Goal: Task Accomplishment & Management: Use online tool/utility

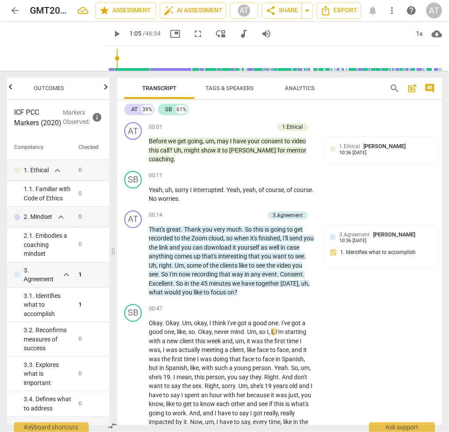
scroll to position [5394, 0]
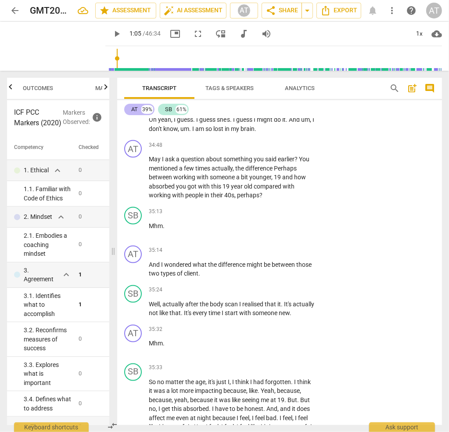
click at [136, 110] on div "AT" at bounding box center [134, 109] width 7 height 9
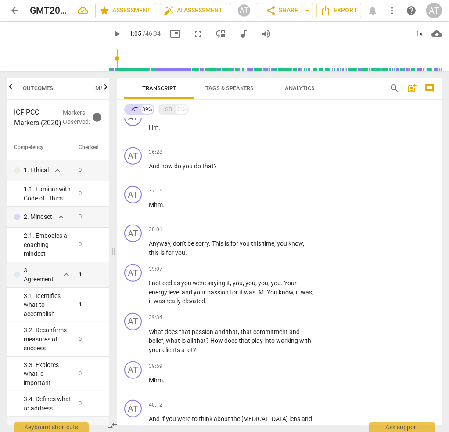
scroll to position [2641, 0]
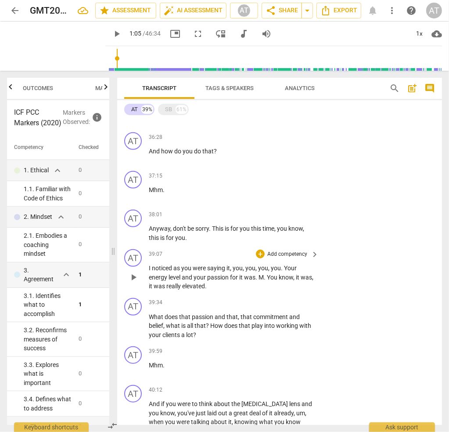
click at [299, 250] on p "Add competency" at bounding box center [288, 254] width 42 height 8
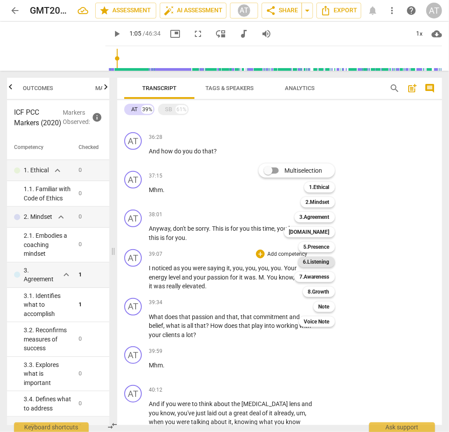
click at [318, 260] on b "6.Listening" at bounding box center [317, 262] width 26 height 11
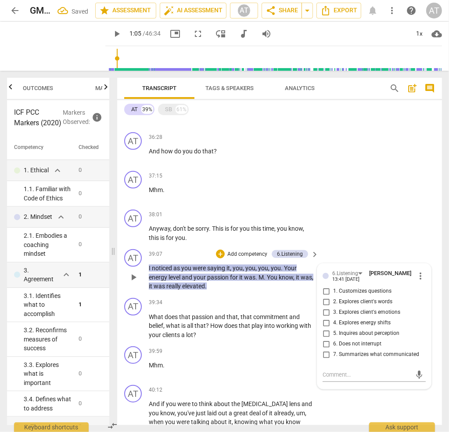
click at [354, 319] on span "4. Explores energy shifts" at bounding box center [362, 323] width 58 height 8
click at [333, 318] on input "4. Explores energy shifts" at bounding box center [326, 323] width 14 height 11
checkbox input "true"
click at [165, 112] on div "SB" at bounding box center [168, 109] width 7 height 9
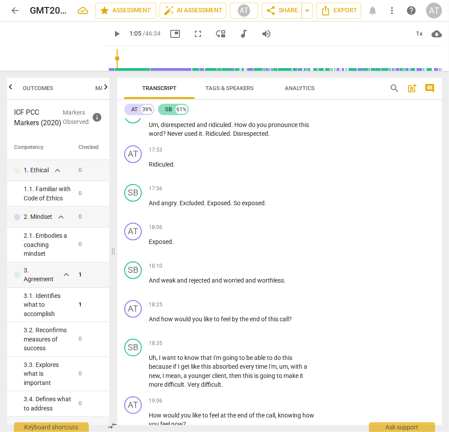
scroll to position [5779, 0]
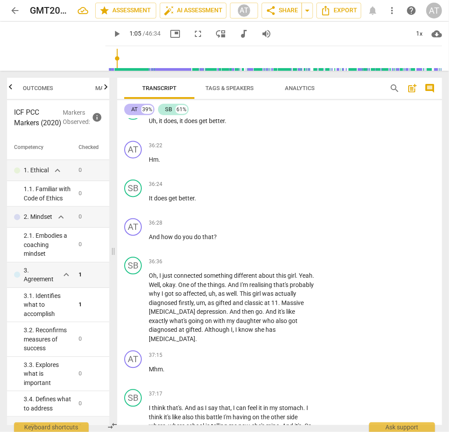
click at [127, 108] on div "AT 39%" at bounding box center [139, 109] width 30 height 11
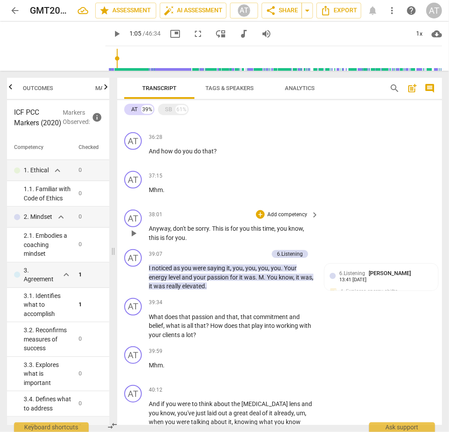
click at [200, 224] on p "Anyway , don't be sorry . This is for you this time , you know , this is for yo…" at bounding box center [232, 233] width 166 height 18
click at [162, 108] on div "SB 61%" at bounding box center [173, 109] width 31 height 11
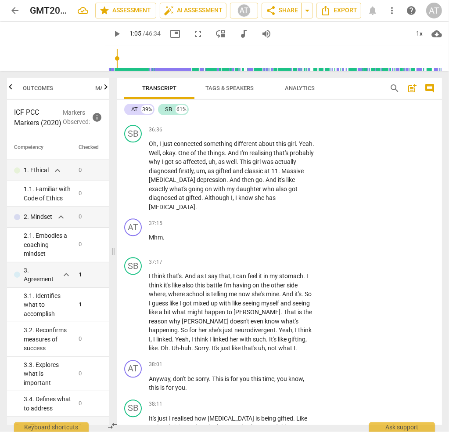
scroll to position [5955, 0]
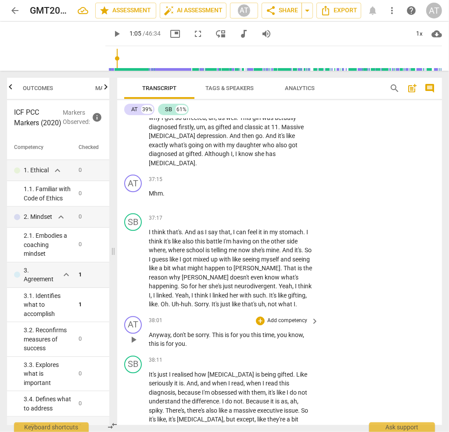
click at [282, 317] on p "Add competency" at bounding box center [288, 321] width 42 height 8
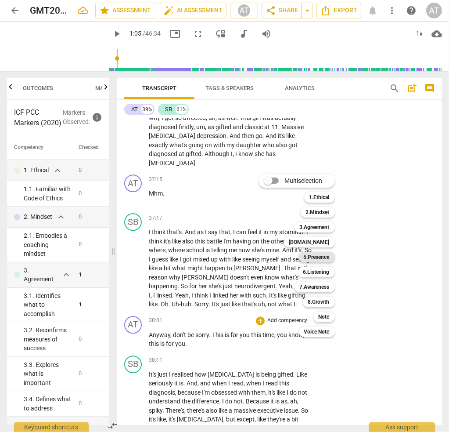
click at [318, 257] on b "5.Presence" at bounding box center [317, 257] width 26 height 11
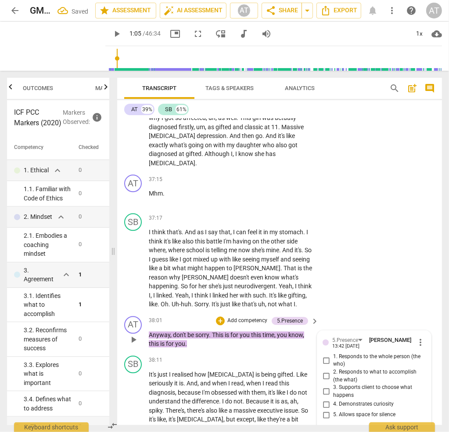
click at [326, 409] on input "5. Allows space for silence" at bounding box center [326, 414] width 14 height 11
checkbox input "true"
click at [255, 228] on p "I think that's . And as I say that , I can feel it in my stomach . I think it's…" at bounding box center [232, 268] width 166 height 81
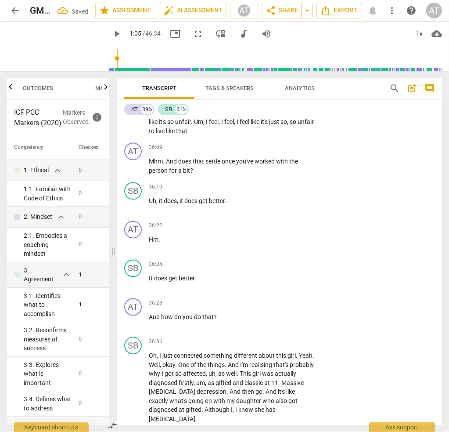
scroll to position [5691, 0]
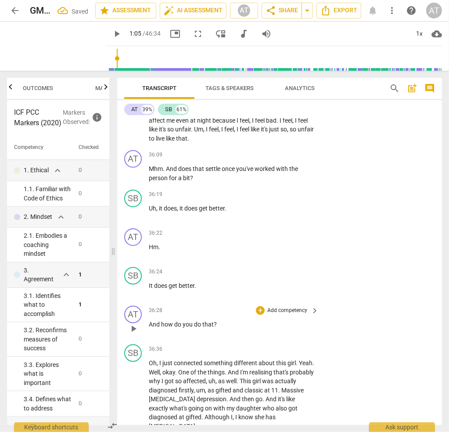
click at [212, 321] on span "that" at bounding box center [207, 324] width 11 height 7
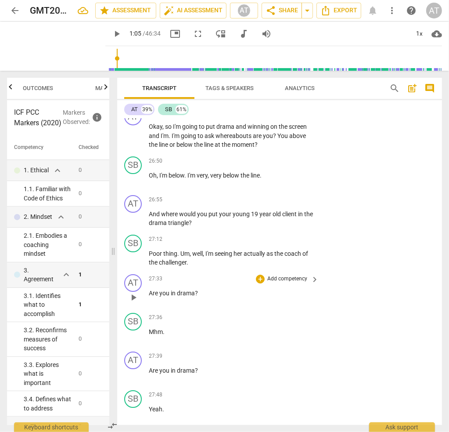
scroll to position [4198, 0]
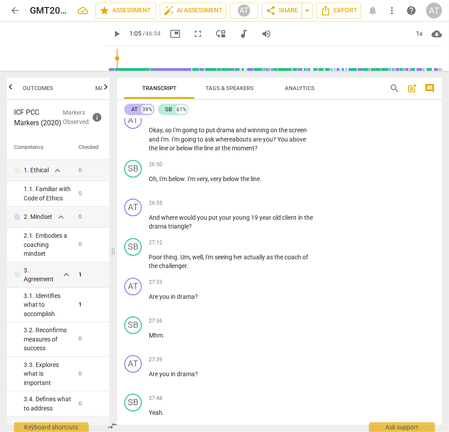
click at [130, 108] on div "AT 39%" at bounding box center [139, 109] width 30 height 11
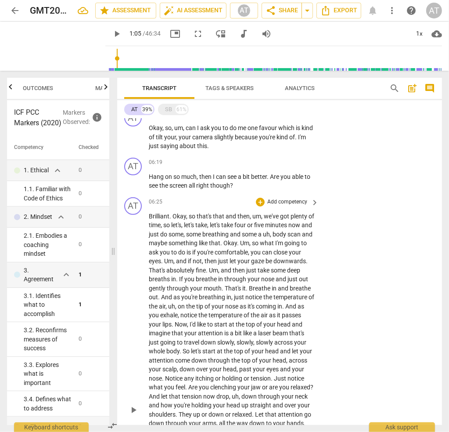
scroll to position [307, 0]
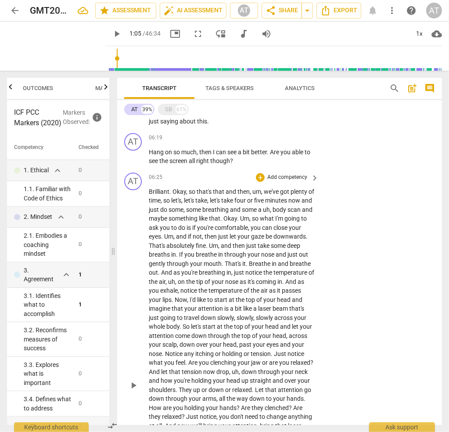
click at [292, 174] on p "Add competency" at bounding box center [288, 178] width 42 height 8
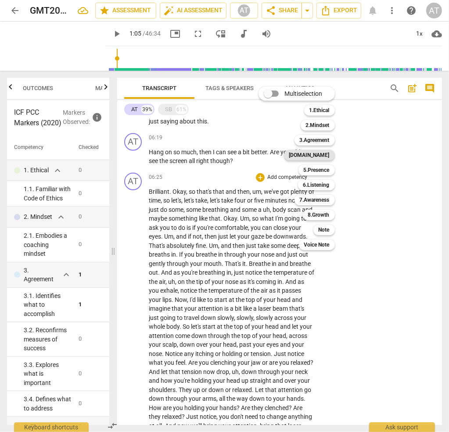
click at [320, 153] on b "[DOMAIN_NAME]" at bounding box center [309, 155] width 40 height 11
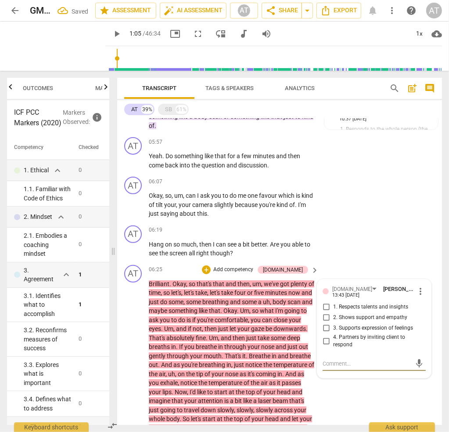
scroll to position [233, 0]
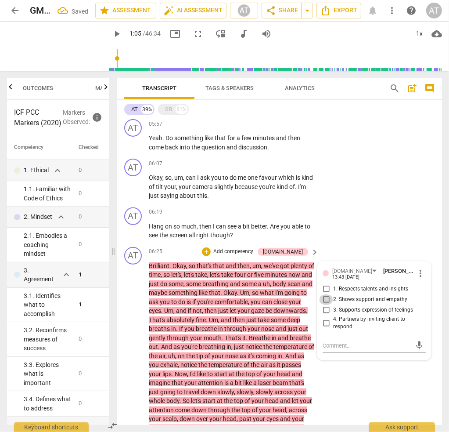
click at [324, 294] on input "2. Shows support and empathy" at bounding box center [326, 299] width 14 height 11
checkbox input "true"
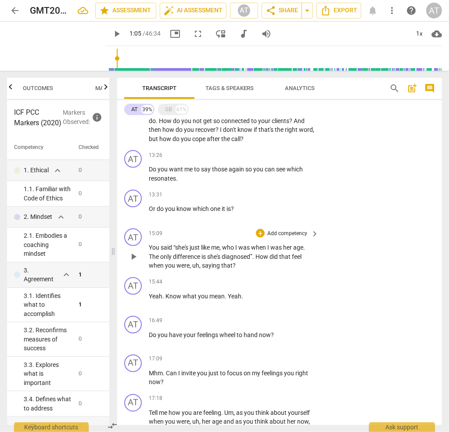
scroll to position [892, 0]
click at [279, 231] on p "Add competency" at bounding box center [288, 233] width 42 height 8
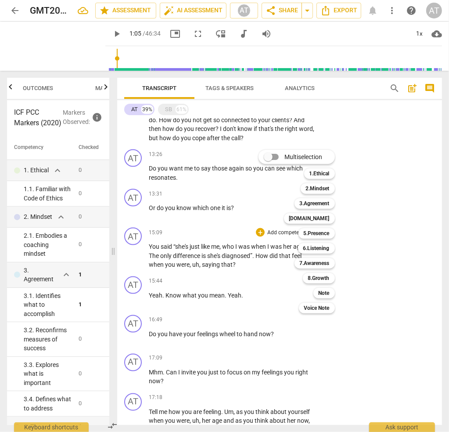
click at [379, 279] on div at bounding box center [224, 216] width 449 height 432
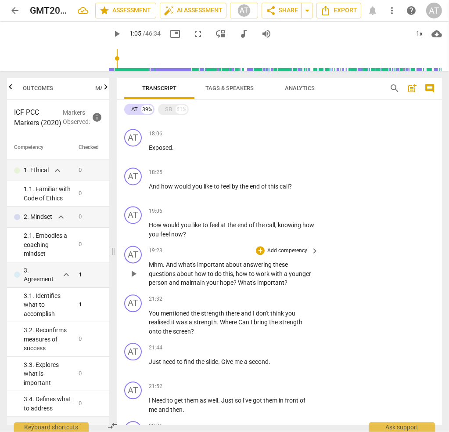
scroll to position [1595, 0]
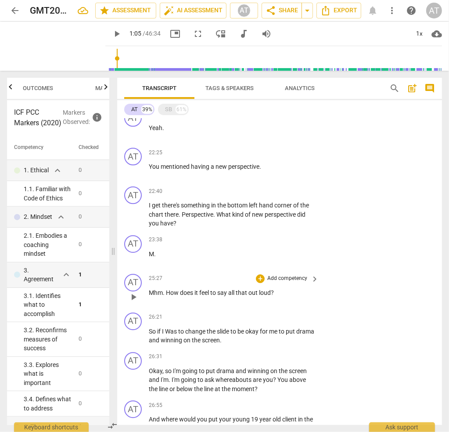
click at [300, 275] on p "Add competency" at bounding box center [288, 279] width 42 height 8
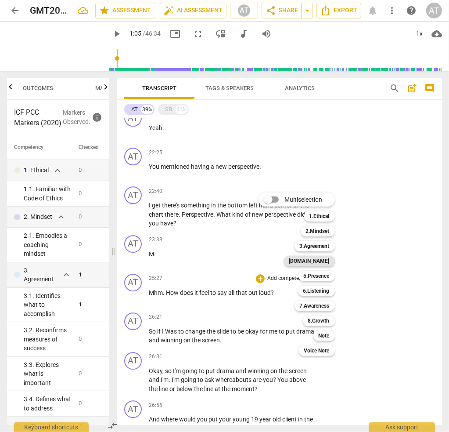
click at [327, 259] on b "[DOMAIN_NAME]" at bounding box center [309, 261] width 40 height 11
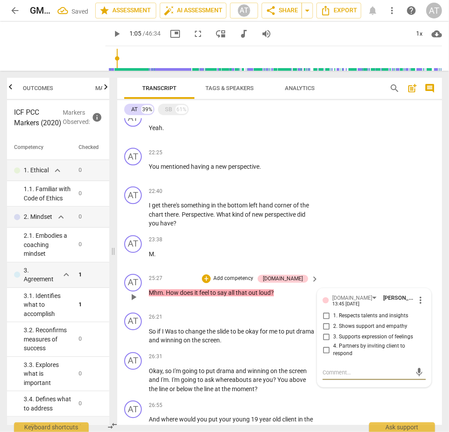
click at [352, 333] on span "3. Supports expression of feelings" at bounding box center [373, 337] width 80 height 8
click at [333, 332] on input "3. Supports expression of feelings" at bounding box center [326, 337] width 14 height 11
checkbox input "true"
click at [352, 250] on div "AT play_arrow pause 23:38 + Add competency keyboard_arrow_right M ." at bounding box center [279, 250] width 325 height 39
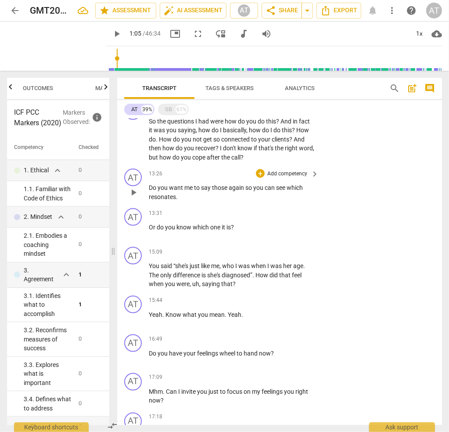
scroll to position [936, 0]
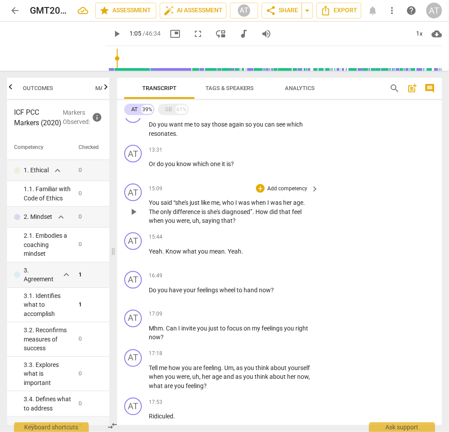
click at [302, 188] on p "Add competency" at bounding box center [288, 189] width 42 height 8
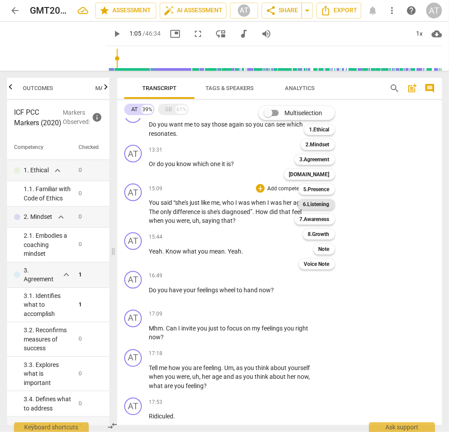
click at [318, 206] on b "6.Listening" at bounding box center [317, 204] width 26 height 11
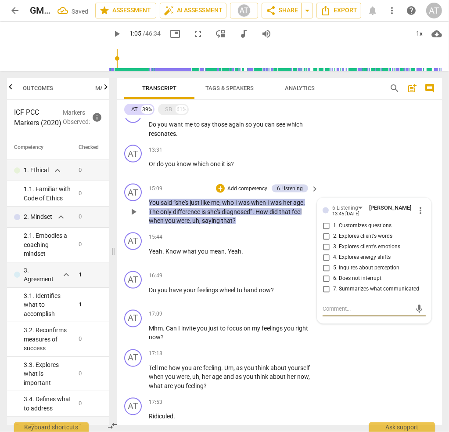
click at [351, 235] on span "2. Explores client's words" at bounding box center [362, 236] width 59 height 8
click at [333, 235] on input "2. Explores client's words" at bounding box center [326, 236] width 14 height 11
checkbox input "true"
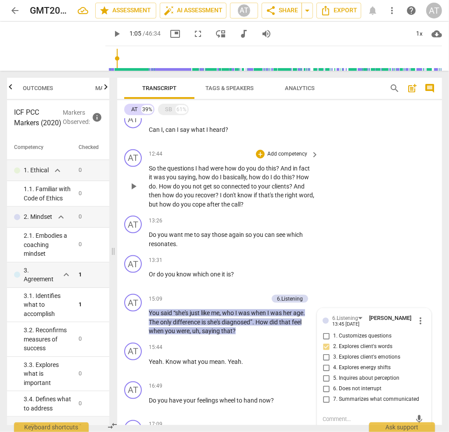
scroll to position [804, 0]
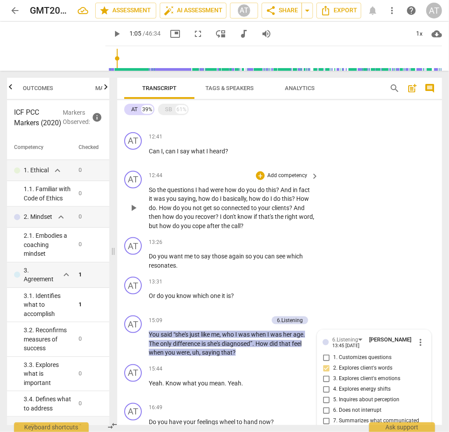
click at [297, 175] on p "Add competency" at bounding box center [288, 176] width 42 height 8
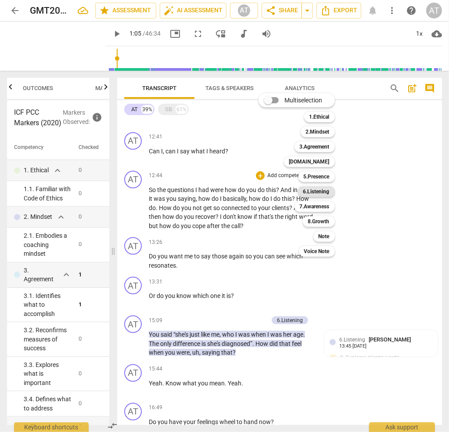
click at [319, 191] on b "6.Listening" at bounding box center [317, 191] width 26 height 11
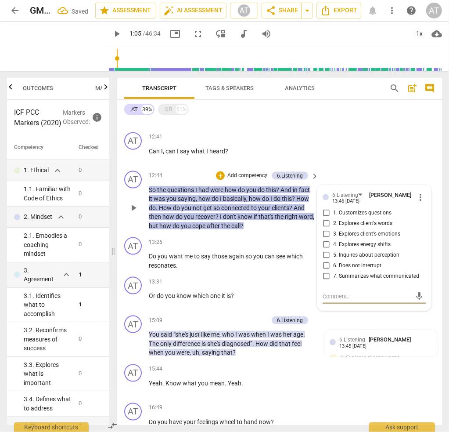
click at [325, 221] on input "2. Explores client's words" at bounding box center [326, 223] width 14 height 11
checkbox input "true"
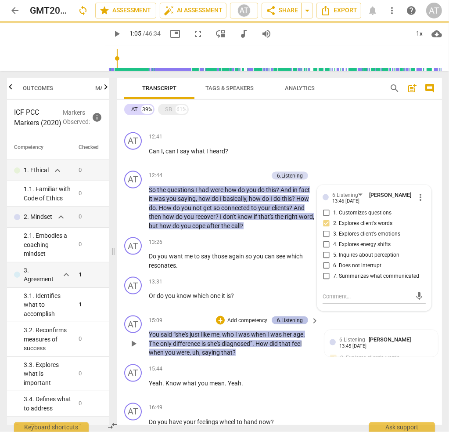
click at [297, 317] on div "6.Listening" at bounding box center [290, 320] width 26 height 8
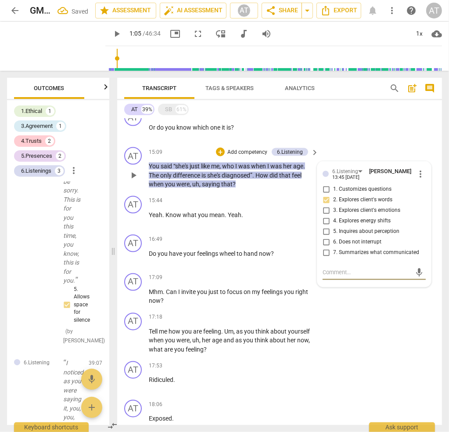
scroll to position [6230, 0]
click at [418, 171] on span "more_vert" at bounding box center [421, 174] width 11 height 11
click at [422, 188] on li "Delete" at bounding box center [427, 189] width 30 height 17
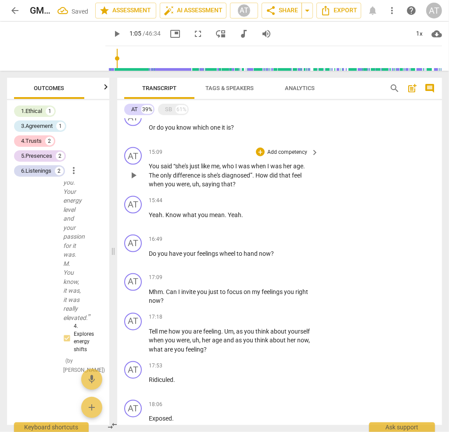
click at [298, 150] on p "Add competency" at bounding box center [288, 152] width 42 height 8
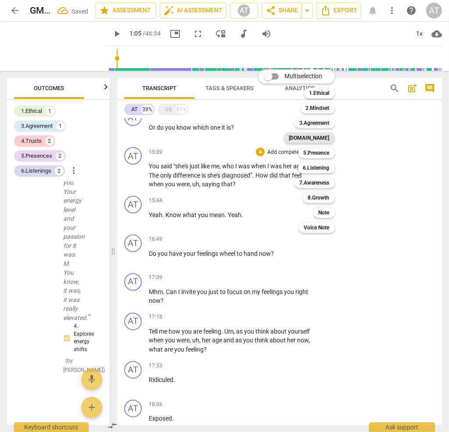
click at [320, 138] on b "[DOMAIN_NAME]" at bounding box center [309, 138] width 40 height 11
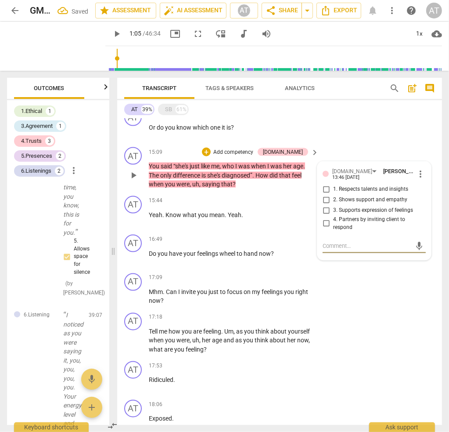
scroll to position [6246, 0]
click at [324, 208] on input "3. Supports expression of feelings" at bounding box center [326, 210] width 14 height 11
checkbox input "true"
click at [254, 214] on p "Yeah . Know what you mean . Yeah ." at bounding box center [232, 214] width 166 height 9
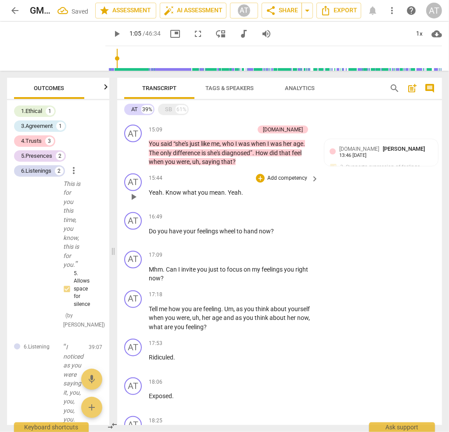
scroll to position [1016, 0]
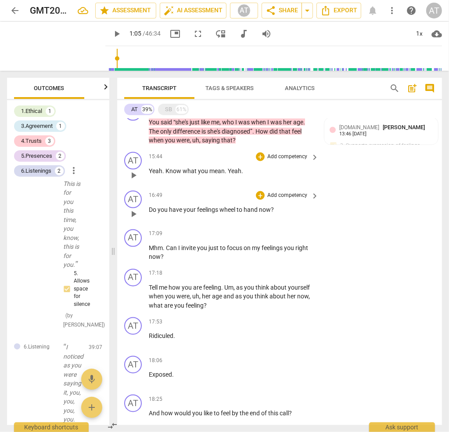
click at [299, 195] on p "Add competency" at bounding box center [288, 196] width 42 height 8
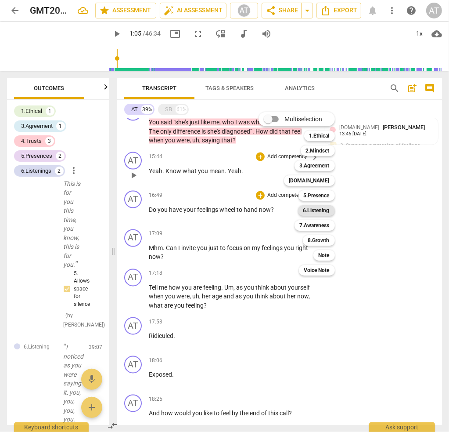
click at [322, 212] on b "6.Listening" at bounding box center [317, 210] width 26 height 11
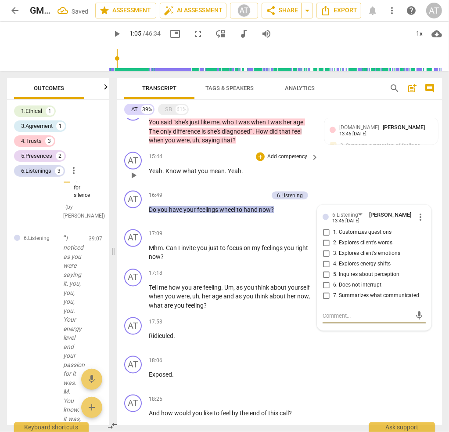
scroll to position [6488, 0]
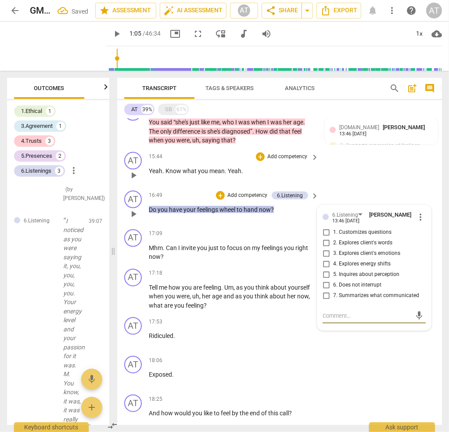
click at [367, 250] on span "3. Explores client's emotions" at bounding box center [366, 254] width 67 height 8
click at [333, 250] on input "3. Explores client's emotions" at bounding box center [326, 254] width 14 height 11
checkbox input "true"
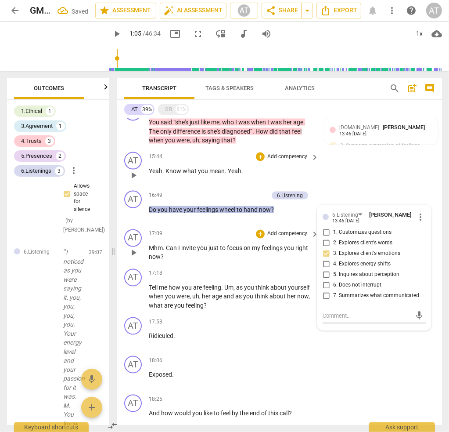
click at [255, 257] on p "Mhm . Can I invite you just to focus on my feelings you right now ?" at bounding box center [232, 253] width 166 height 18
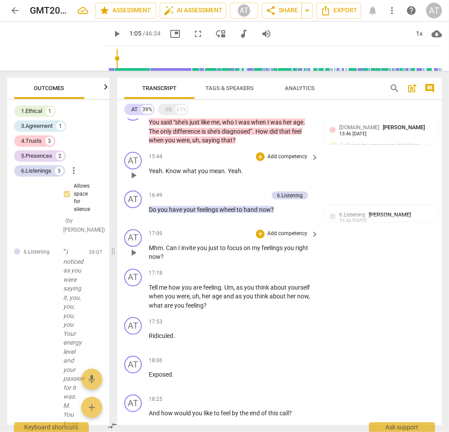
scroll to position [753, 0]
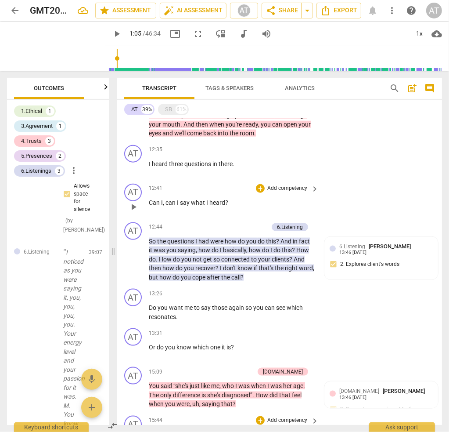
click at [213, 188] on div "12:41 + Add competency keyboard_arrow_right" at bounding box center [234, 189] width 171 height 10
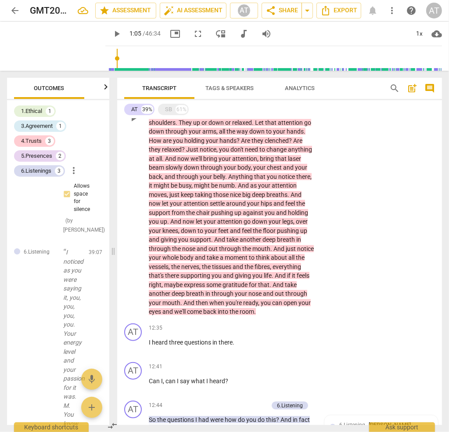
scroll to position [358, 0]
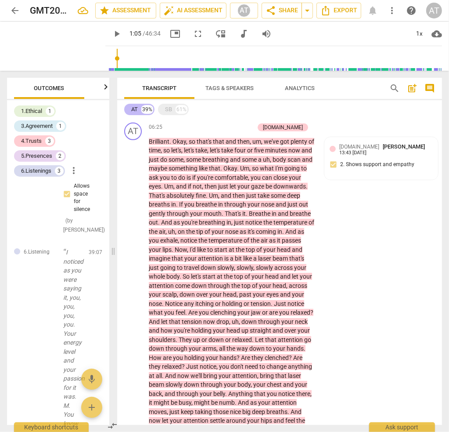
click at [135, 108] on div "AT" at bounding box center [134, 109] width 7 height 9
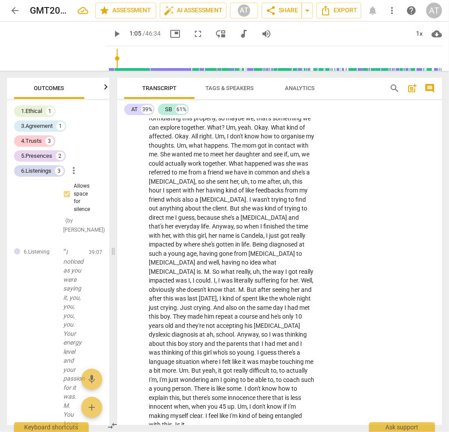
scroll to position [1069, 0]
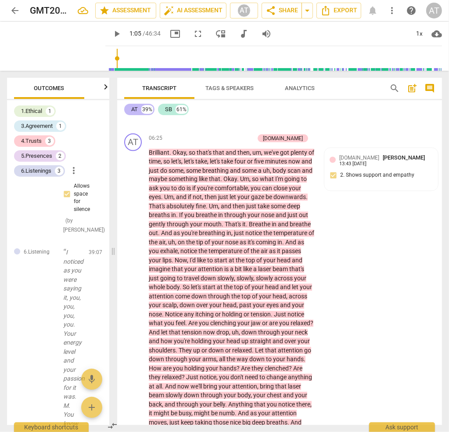
click at [134, 108] on div "AT" at bounding box center [134, 109] width 7 height 9
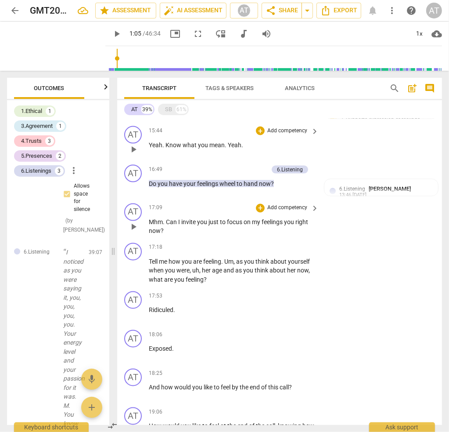
scroll to position [1060, 0]
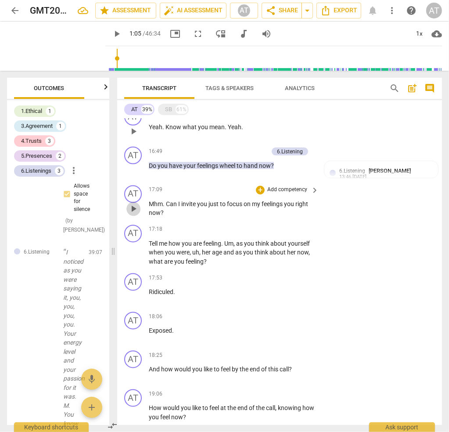
click at [136, 206] on span "play_arrow" at bounding box center [133, 209] width 11 height 11
click at [134, 206] on span "pause" at bounding box center [133, 209] width 11 height 11
type input "1038"
click at [284, 201] on span "feelings" at bounding box center [273, 204] width 22 height 7
click at [253, 201] on span "my" at bounding box center [257, 204] width 10 height 7
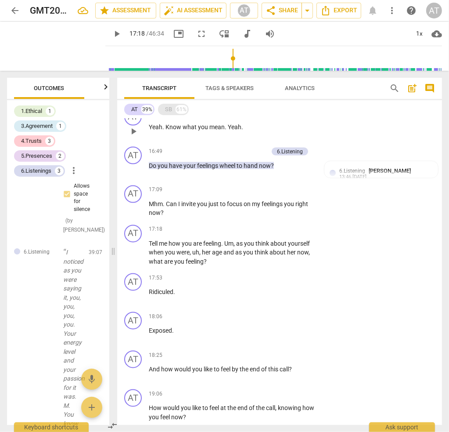
click at [166, 110] on div "SB" at bounding box center [168, 109] width 7 height 9
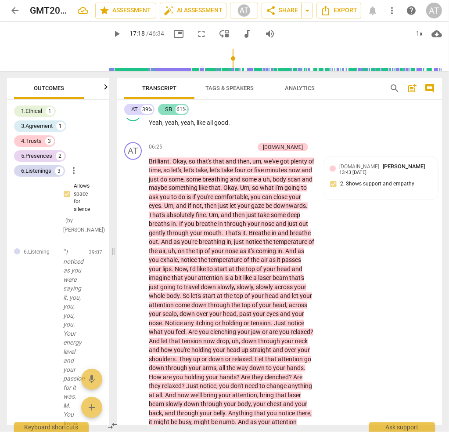
scroll to position [2263, 0]
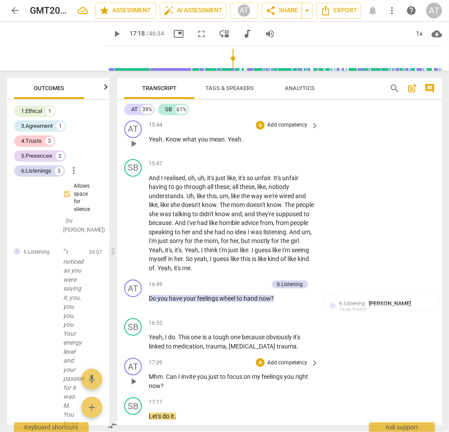
click at [253, 373] on span "my" at bounding box center [257, 376] width 10 height 7
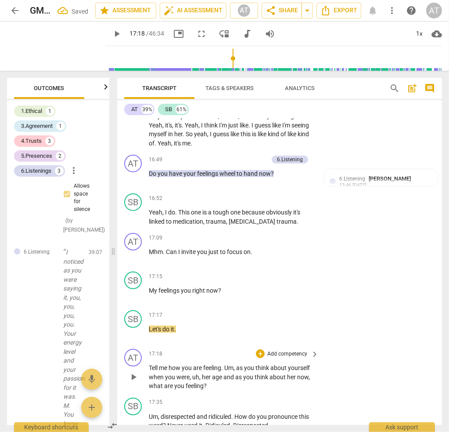
scroll to position [2394, 0]
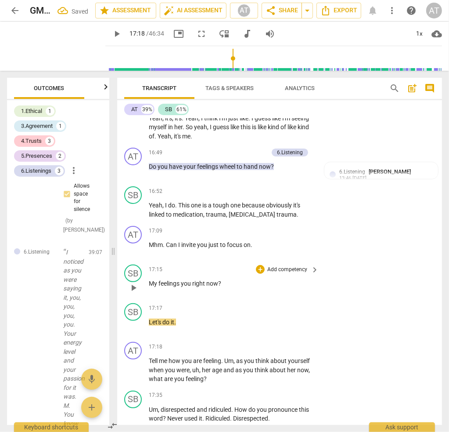
click at [182, 280] on span "you" at bounding box center [186, 283] width 11 height 7
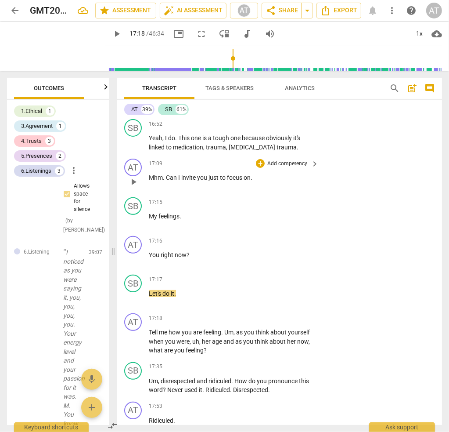
scroll to position [2482, 0]
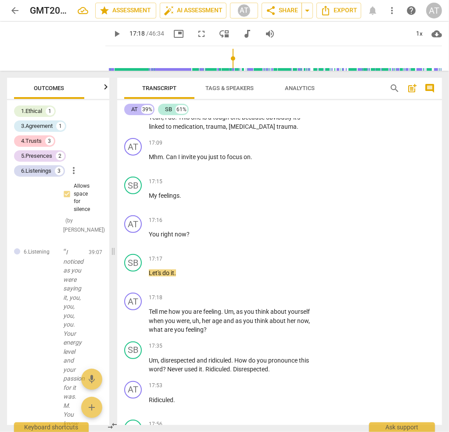
click at [130, 111] on div "AT 39%" at bounding box center [139, 109] width 30 height 11
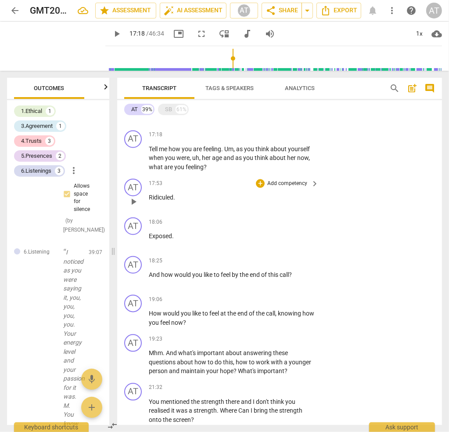
scroll to position [1208, 0]
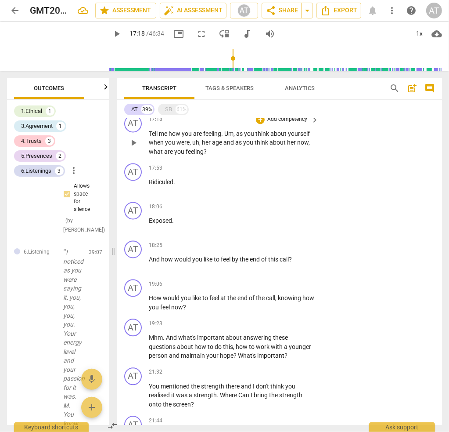
click at [208, 149] on p "Tell me how you are feeling . Um , as you think about yourself when you were , …" at bounding box center [232, 143] width 166 height 27
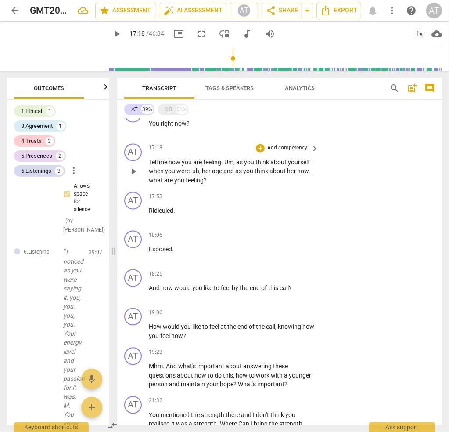
scroll to position [1164, 0]
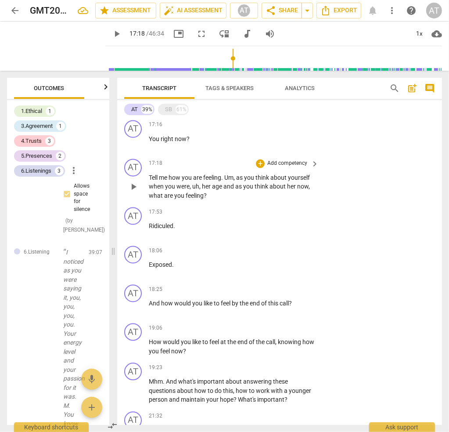
click at [280, 161] on p "Add competency" at bounding box center [288, 164] width 42 height 8
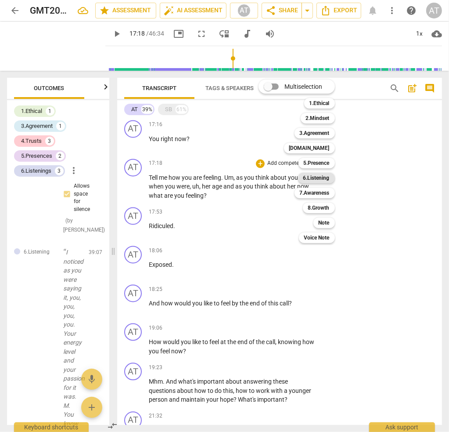
click at [318, 175] on b "6.Listening" at bounding box center [317, 178] width 26 height 11
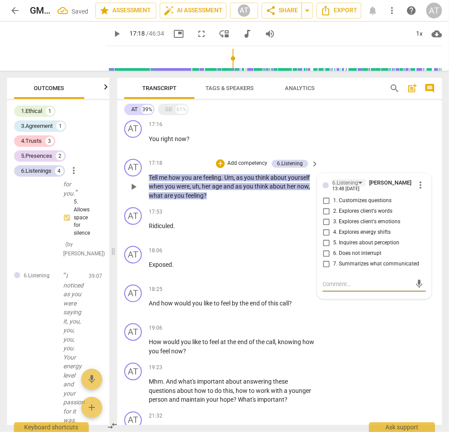
scroll to position [6734, 0]
click at [364, 218] on span "3. Explores client's emotions" at bounding box center [366, 222] width 67 height 8
click at [333, 218] on input "3. Explores client's emotions" at bounding box center [326, 222] width 14 height 11
checkbox input "true"
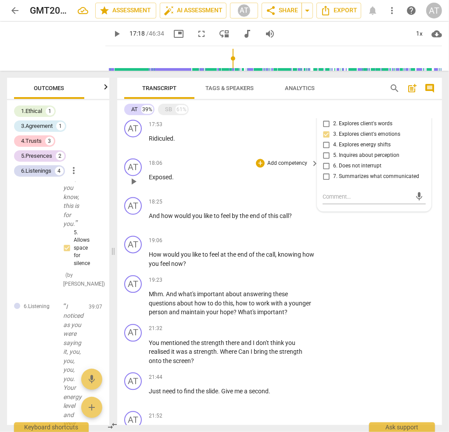
scroll to position [1296, 0]
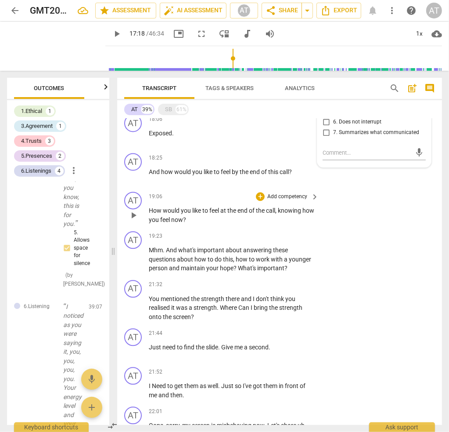
click at [296, 193] on p "Add competency" at bounding box center [288, 197] width 42 height 8
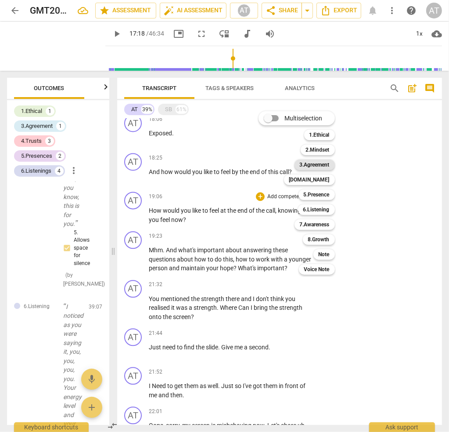
click at [319, 168] on b "3.Agreement" at bounding box center [315, 164] width 30 height 11
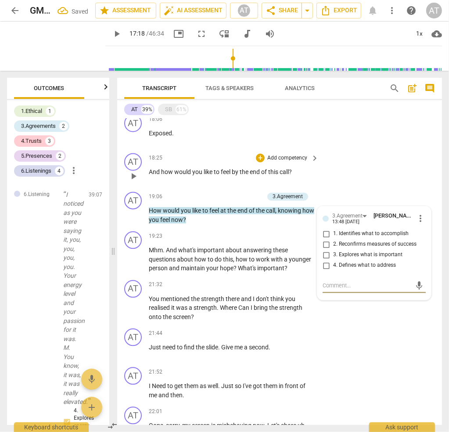
scroll to position [7007, 0]
click at [354, 251] on span "3. Explores what is important" at bounding box center [367, 255] width 69 height 8
click at [333, 250] on input "3. Explores what is important" at bounding box center [326, 254] width 14 height 11
checkbox input "true"
click at [354, 240] on span "2. Reconfirms measures of success" at bounding box center [374, 244] width 83 height 8
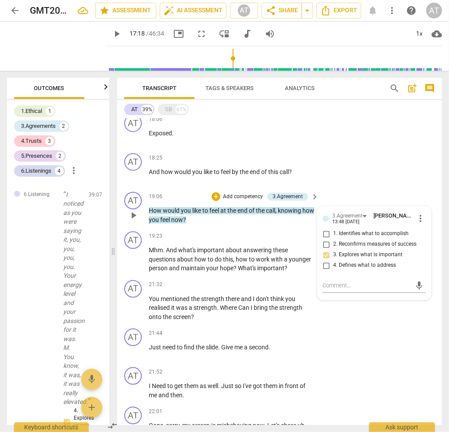
click at [333, 239] on input "2. Reconfirms measures of success" at bounding box center [326, 244] width 14 height 11
checkbox input "true"
click at [352, 251] on span "3. Explores what is important" at bounding box center [367, 255] width 69 height 8
click at [333, 251] on input "3. Explores what is important" at bounding box center [326, 254] width 14 height 11
click at [323, 250] on input "3. Explores what is important" at bounding box center [326, 254] width 14 height 11
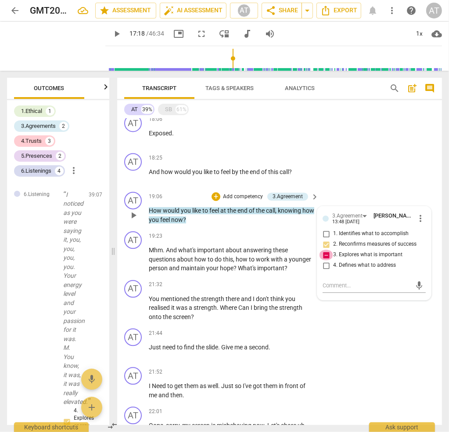
checkbox input "false"
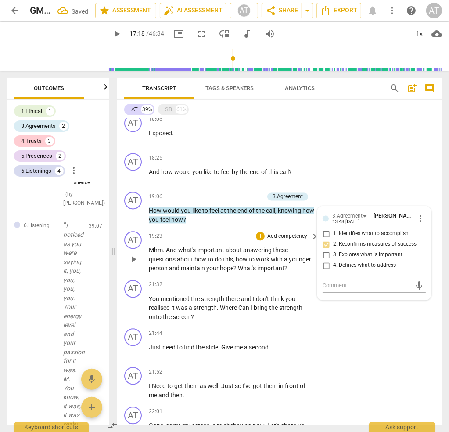
click at [295, 234] on p "Add competency" at bounding box center [288, 236] width 42 height 8
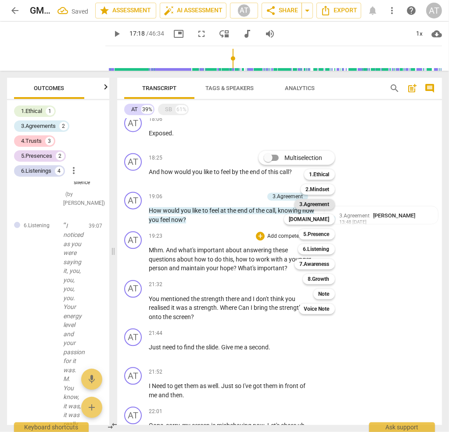
click at [325, 208] on b "3.Agreement" at bounding box center [315, 204] width 30 height 11
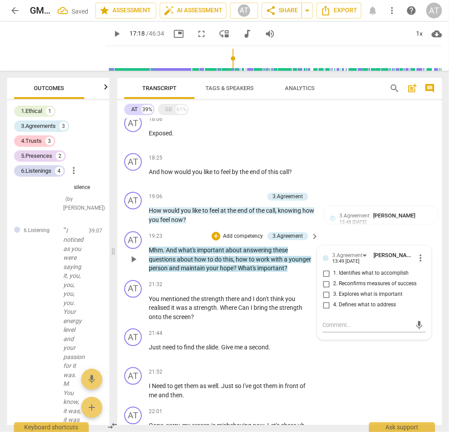
scroll to position [7262, 0]
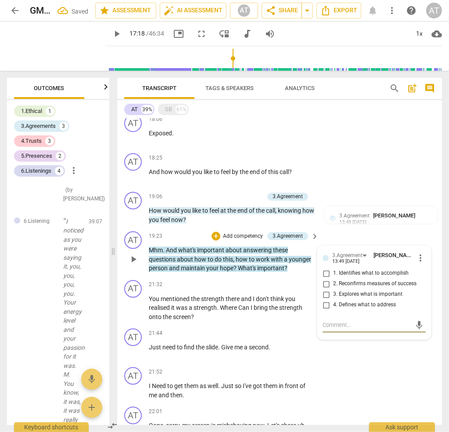
click at [347, 280] on span "2. Reconfirms measures of success" at bounding box center [374, 284] width 83 height 8
click at [333, 278] on input "2. Reconfirms measures of success" at bounding box center [326, 283] width 14 height 11
checkbox input "true"
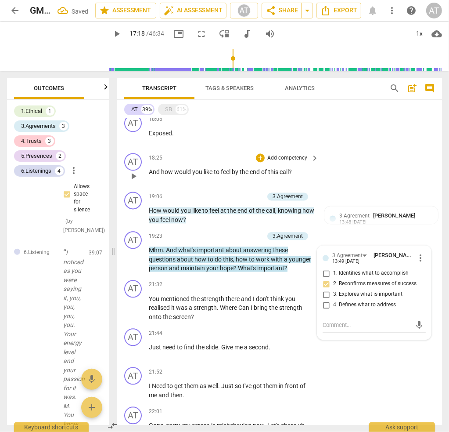
click at [360, 169] on div "AT play_arrow pause 18:25 + Add competency keyboard_arrow_right And how would y…" at bounding box center [279, 168] width 325 height 39
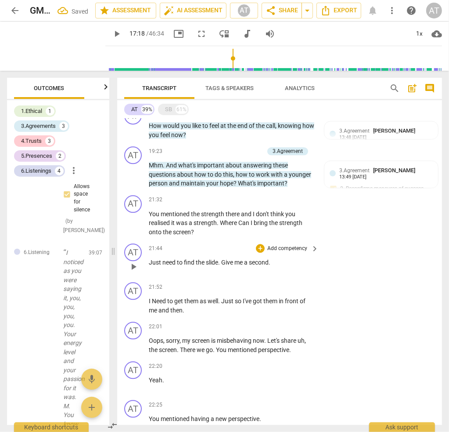
scroll to position [1384, 0]
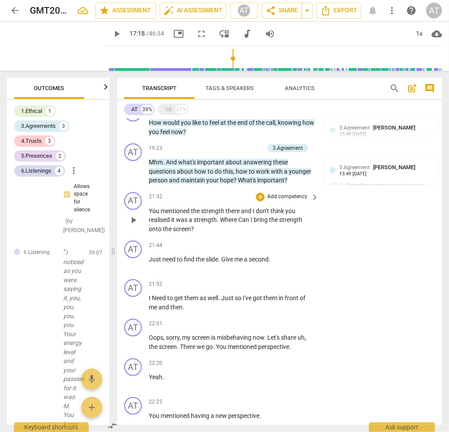
click at [222, 226] on p "You mentioned the strength there and I don't think you realised it was a streng…" at bounding box center [232, 219] width 166 height 27
click at [300, 194] on p "Add competency" at bounding box center [288, 197] width 42 height 8
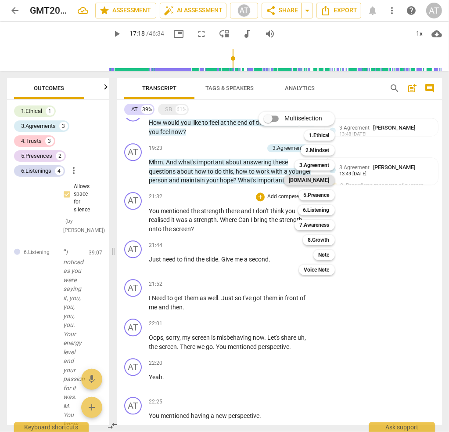
click at [322, 178] on b "[DOMAIN_NAME]" at bounding box center [309, 180] width 40 height 11
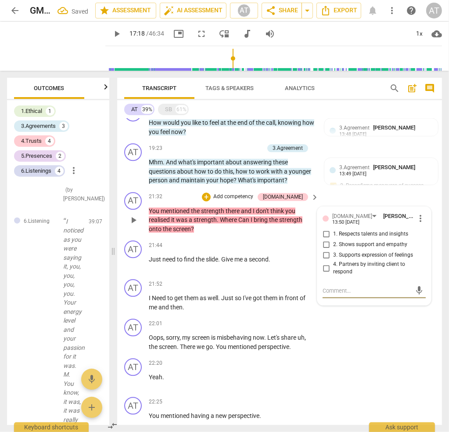
scroll to position [7545, 0]
click at [325, 230] on input "1. Respects talents and insights" at bounding box center [326, 234] width 14 height 11
checkbox input "true"
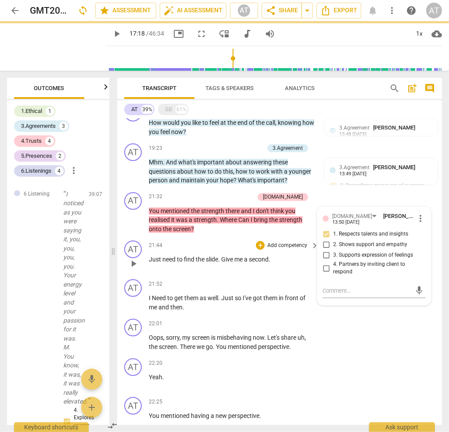
click at [254, 267] on div "21:44 + Add competency keyboard_arrow_right Just need to find the slide . Give …" at bounding box center [234, 256] width 171 height 32
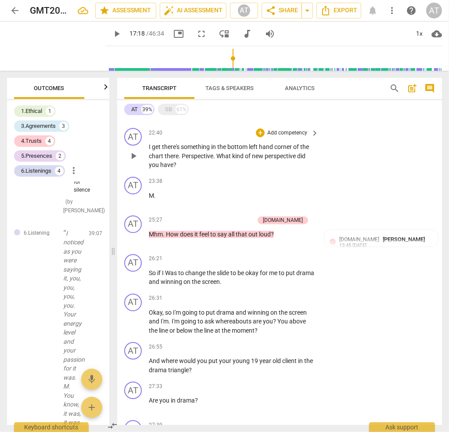
scroll to position [1647, 0]
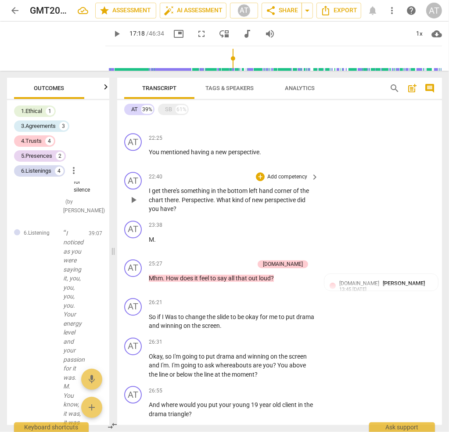
click at [297, 174] on p "Add competency" at bounding box center [288, 177] width 42 height 8
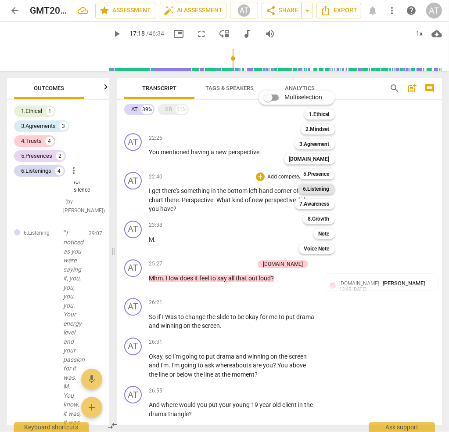
click at [322, 188] on b "6.Listening" at bounding box center [317, 189] width 26 height 11
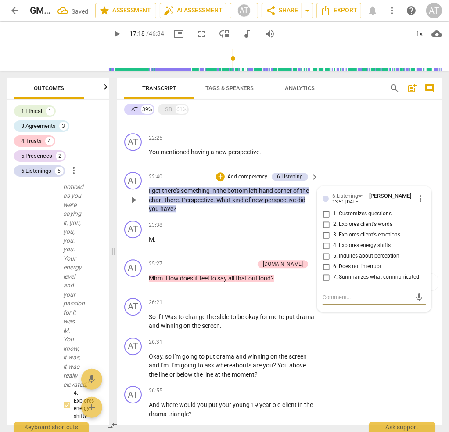
scroll to position [7812, 0]
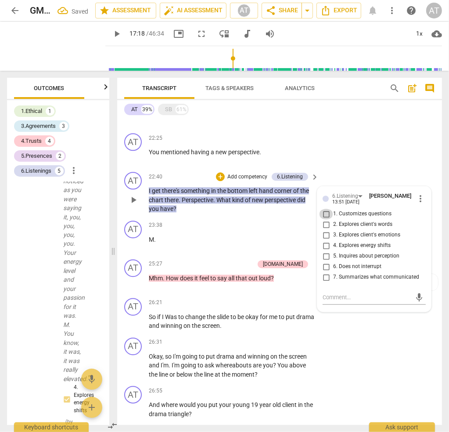
click at [325, 209] on input "1. Customizes questions" at bounding box center [326, 214] width 14 height 11
checkbox input "true"
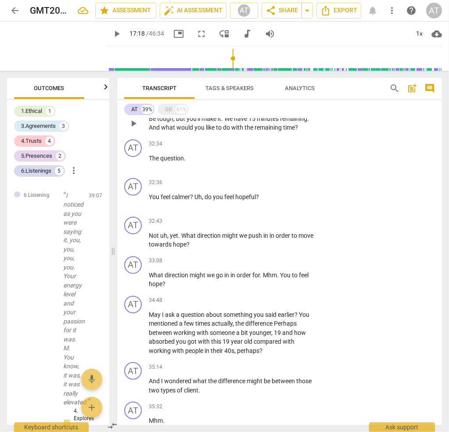
scroll to position [2306, 0]
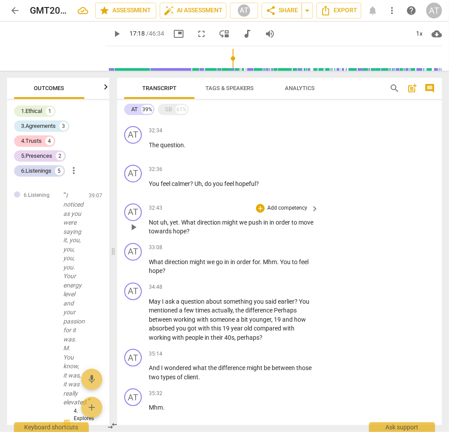
click at [297, 204] on p "Add competency" at bounding box center [288, 208] width 42 height 8
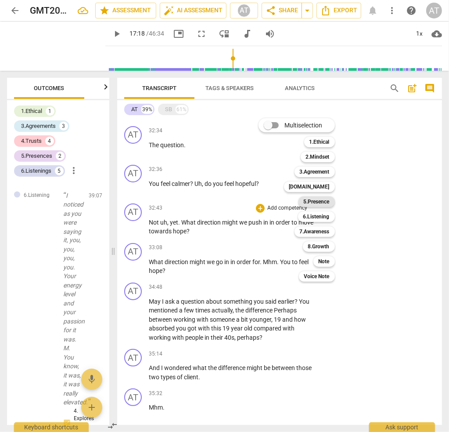
click at [325, 202] on b "5.Presence" at bounding box center [317, 201] width 26 height 11
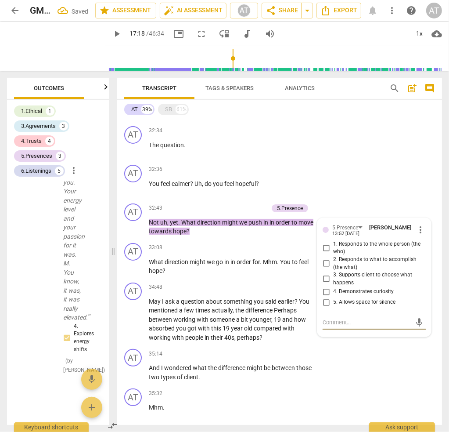
scroll to position [8197, 0]
click at [324, 274] on input "3. Supports client to choose what happens" at bounding box center [326, 279] width 14 height 11
checkbox input "true"
click at [210, 262] on p "What direction might we go in in order for . Mhm . You to feel hope ?" at bounding box center [232, 266] width 166 height 18
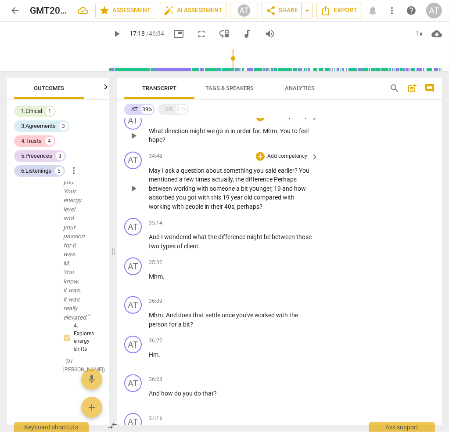
scroll to position [2438, 0]
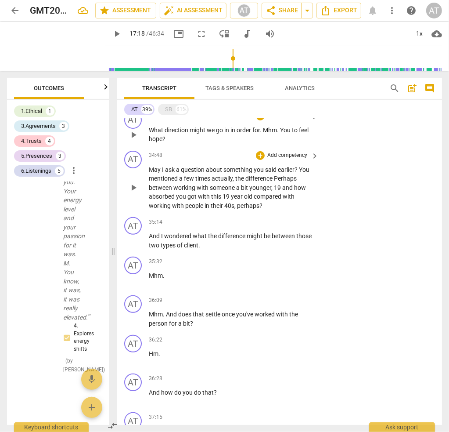
click at [295, 152] on p "Add competency" at bounding box center [288, 156] width 42 height 8
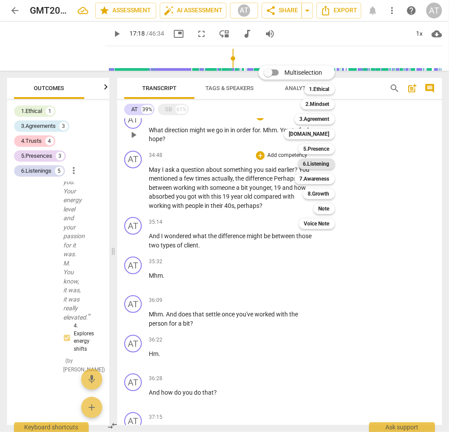
click at [315, 162] on b "6.Listening" at bounding box center [317, 164] width 26 height 11
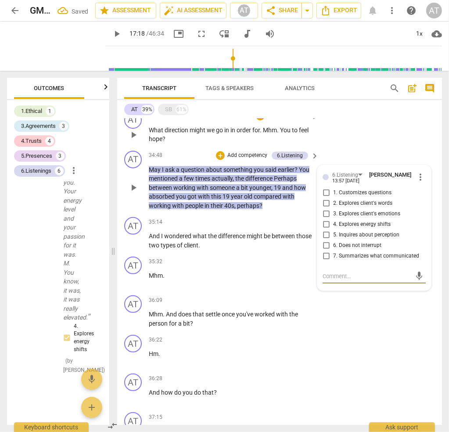
scroll to position [8544, 0]
click at [345, 199] on span "2. Explores client's words" at bounding box center [362, 203] width 59 height 8
click at [333, 198] on input "2. Explores client's words" at bounding box center [326, 203] width 14 height 11
checkbox input "true"
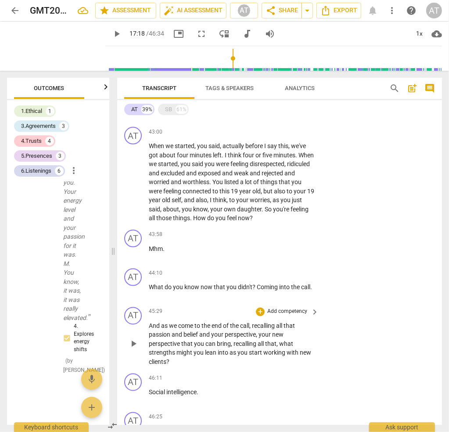
scroll to position [3238, 0]
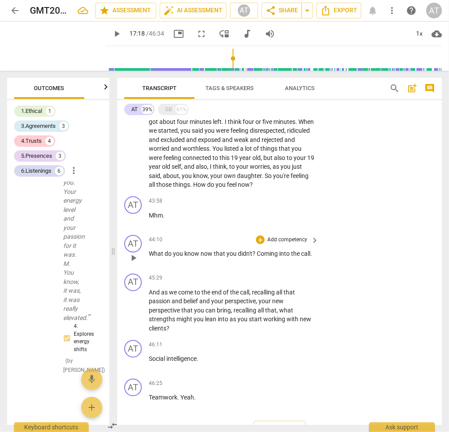
click at [289, 236] on p "Add competency" at bounding box center [288, 240] width 42 height 8
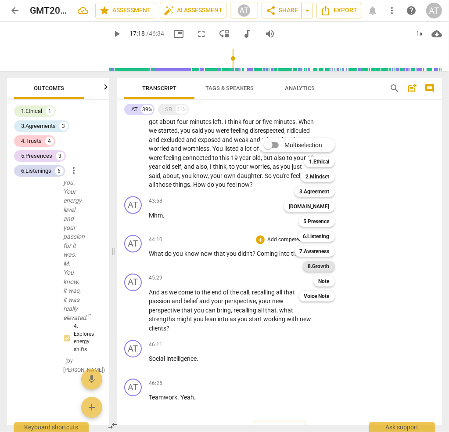
click at [323, 265] on b "8.Growth" at bounding box center [319, 266] width 22 height 11
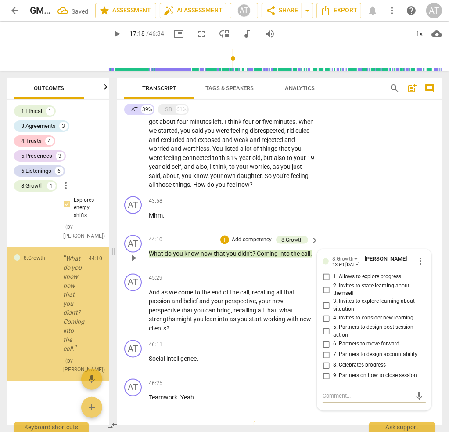
scroll to position [9411, 0]
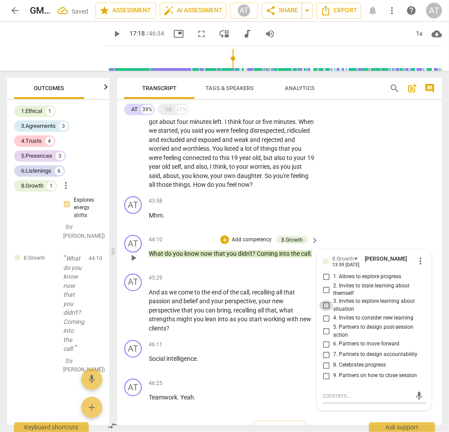
click at [325, 300] on input "3. Invites to explore learning about situation" at bounding box center [326, 305] width 14 height 11
checkbox input "true"
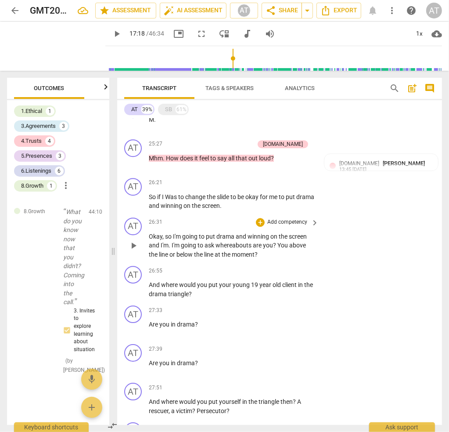
scroll to position [1745, 0]
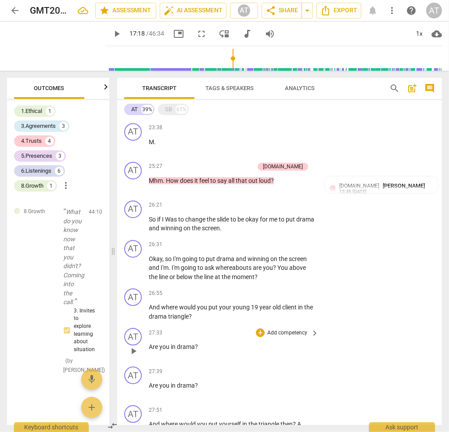
click at [283, 329] on p "Add competency" at bounding box center [288, 333] width 42 height 8
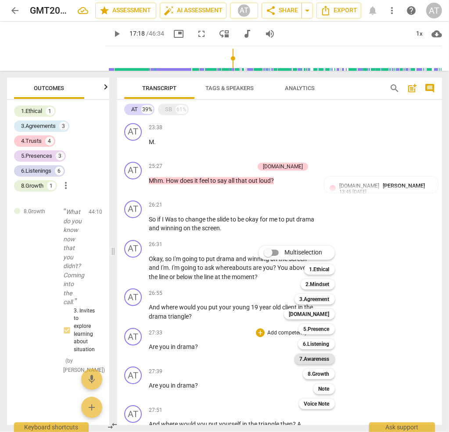
click at [313, 357] on b "7.Awareness" at bounding box center [315, 359] width 30 height 11
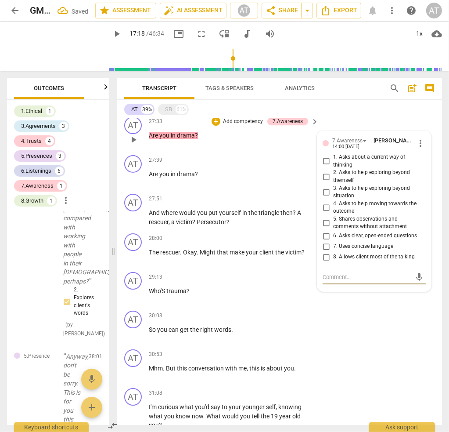
scroll to position [8167, 0]
click at [325, 156] on input "1. Asks about a current way of thinking" at bounding box center [326, 161] width 14 height 11
checkbox input "true"
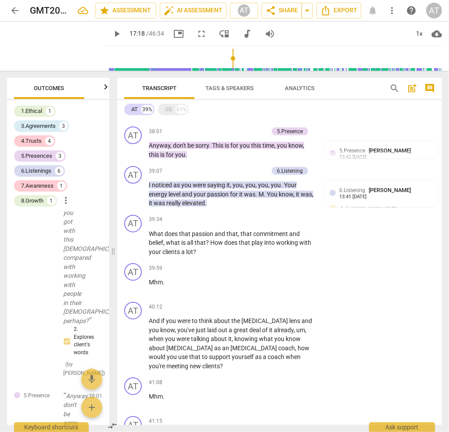
scroll to position [2791, 0]
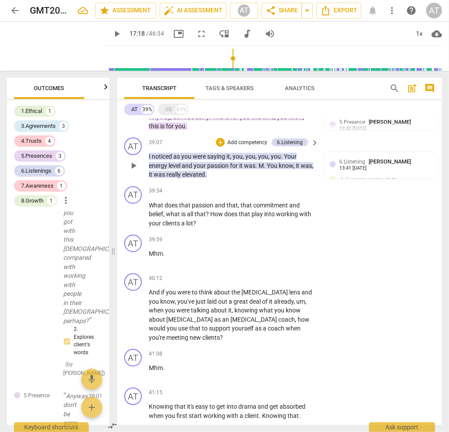
click at [260, 139] on p "Add competency" at bounding box center [248, 143] width 42 height 8
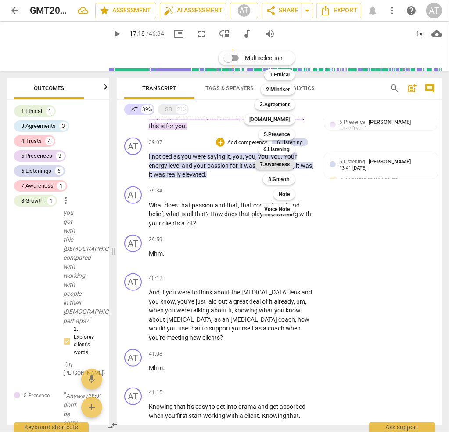
click at [284, 163] on b "7.Awareness" at bounding box center [275, 164] width 30 height 11
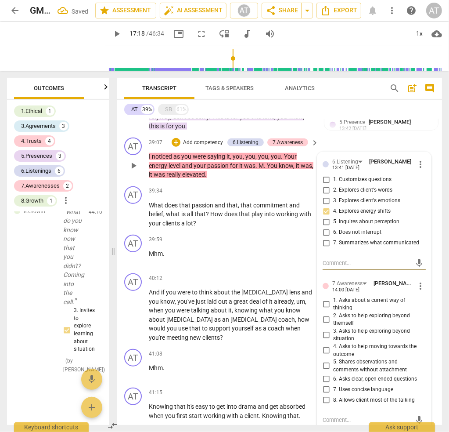
scroll to position [9609, 0]
click at [325, 361] on input "5. Shares observations and comments without attachment" at bounding box center [326, 366] width 14 height 11
checkbox input "true"
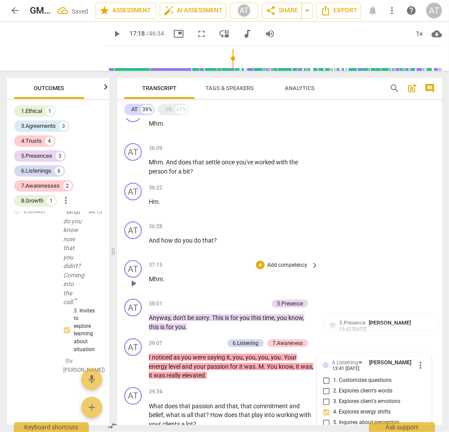
scroll to position [2615, 0]
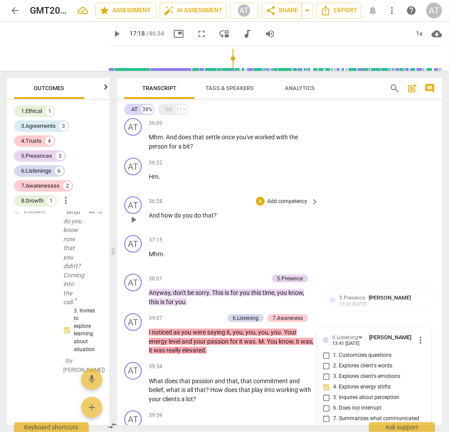
click at [282, 198] on p "Add competency" at bounding box center [288, 202] width 42 height 8
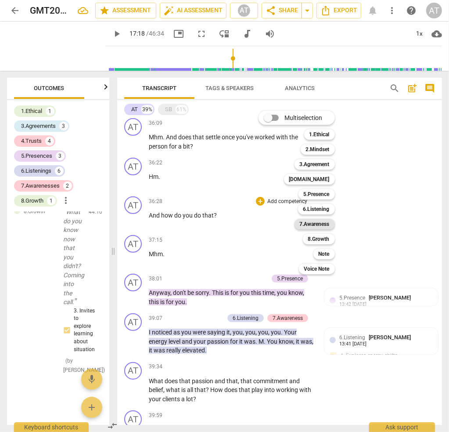
click at [315, 224] on b "7.Awareness" at bounding box center [315, 224] width 30 height 11
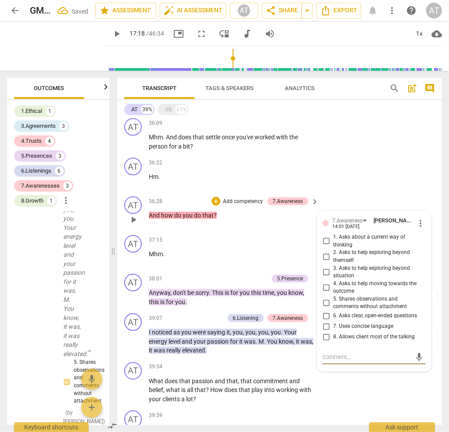
scroll to position [8974, 0]
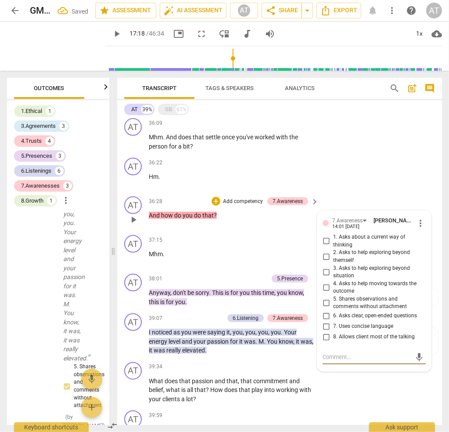
click at [325, 311] on input "6. Asks clear, open-ended questions" at bounding box center [326, 316] width 14 height 11
checkbox input "true"
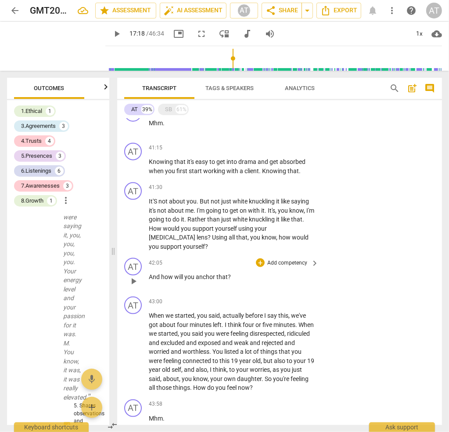
scroll to position [3054, 0]
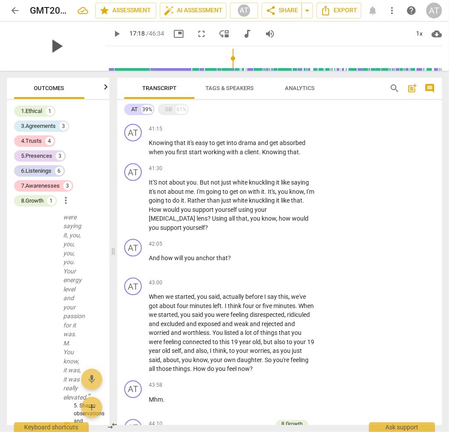
click at [54, 48] on span "play_arrow" at bounding box center [56, 46] width 23 height 23
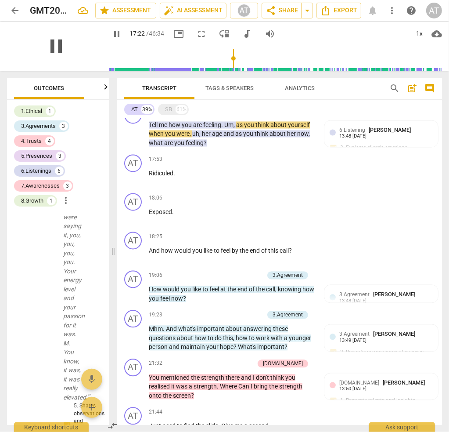
click at [56, 47] on span "pause" at bounding box center [56, 46] width 23 height 23
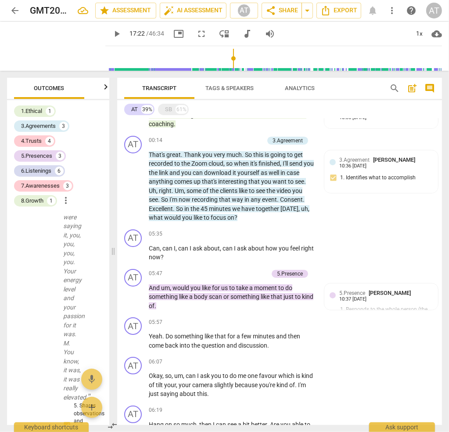
scroll to position [0, 0]
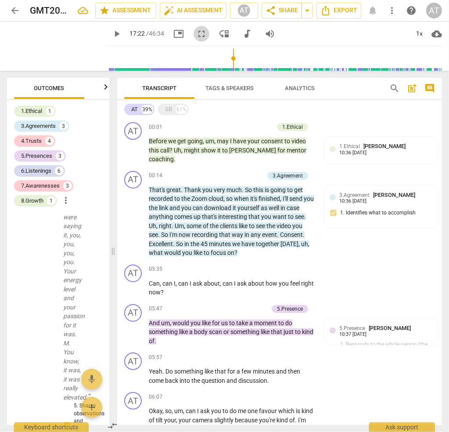
click at [206, 31] on span "fullscreen" at bounding box center [201, 34] width 11 height 11
click at [171, 108] on div "SB" at bounding box center [168, 109] width 7 height 9
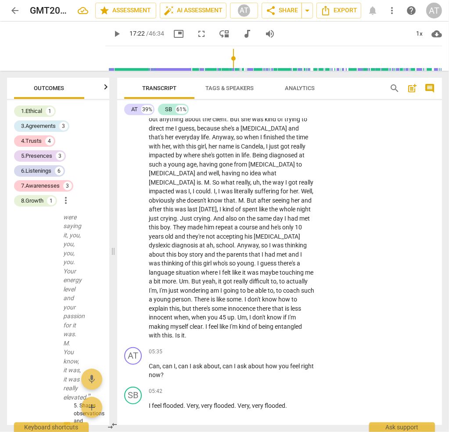
scroll to position [395, 0]
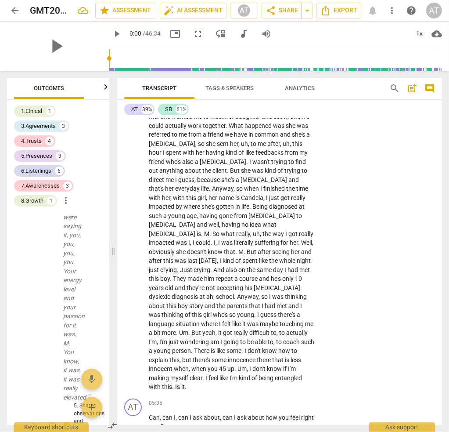
drag, startPoint x: 235, startPoint y: 58, endPoint x: 100, endPoint y: 58, distance: 135.3
click at [109, 58] on input "range" at bounding box center [275, 58] width 333 height 28
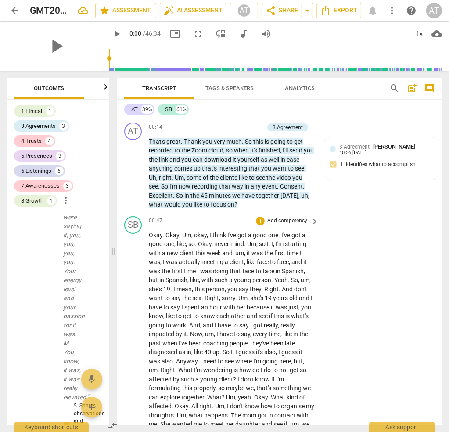
scroll to position [0, 0]
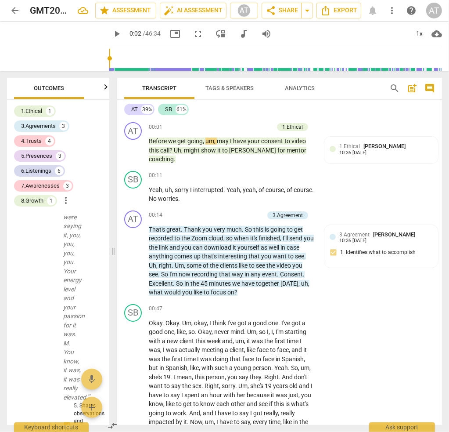
click at [112, 59] on input "range" at bounding box center [275, 58] width 333 height 28
click at [72, 45] on div "play_arrow" at bounding box center [56, 46] width 98 height 49
click at [61, 45] on span "play_arrow" at bounding box center [56, 46] width 23 height 23
click at [122, 32] on span "pause" at bounding box center [117, 34] width 11 height 11
click at [121, 30] on span "play_arrow" at bounding box center [117, 34] width 11 height 11
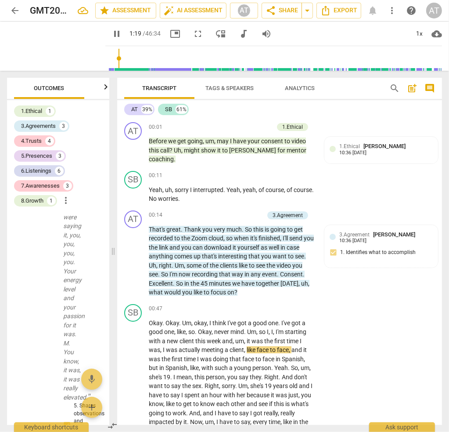
click at [122, 36] on span "pause" at bounding box center [117, 34] width 11 height 11
click at [420, 34] on div "1x" at bounding box center [420, 34] width 17 height 14
click at [427, 87] on li "1.5x" at bounding box center [426, 84] width 29 height 17
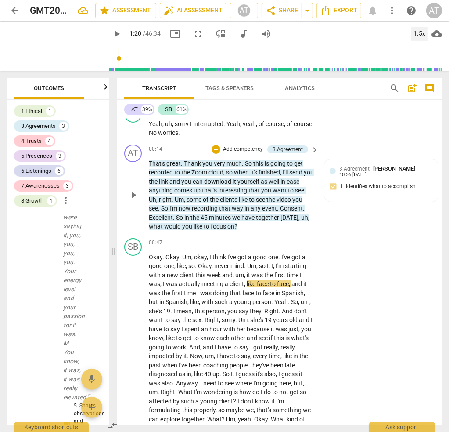
scroll to position [88, 0]
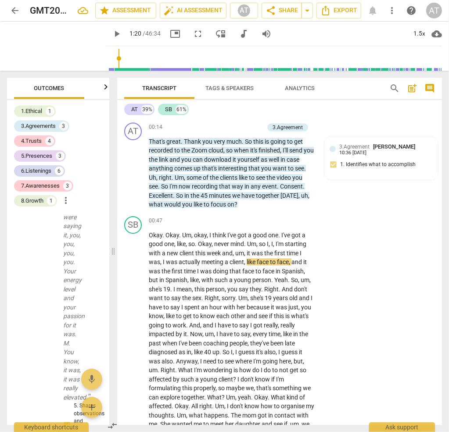
click at [119, 34] on span "play_arrow" at bounding box center [117, 34] width 11 height 11
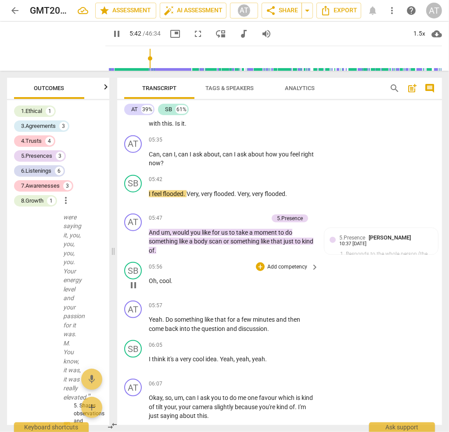
scroll to position [659, 0]
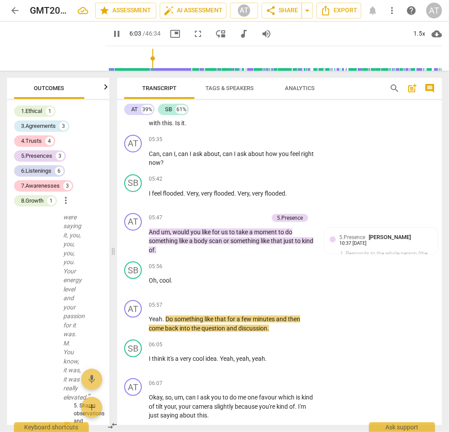
click at [118, 33] on span "pause" at bounding box center [117, 34] width 11 height 11
click at [119, 34] on span "play_arrow" at bounding box center [117, 34] width 11 height 11
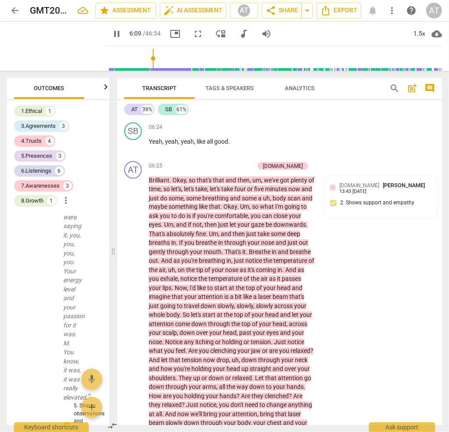
scroll to position [1054, 0]
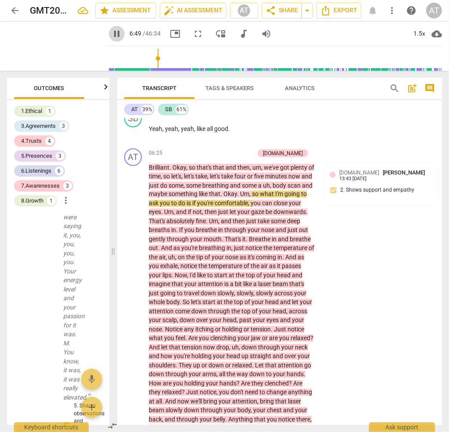
click at [121, 36] on span "pause" at bounding box center [117, 34] width 11 height 11
click at [419, 35] on div "1.5x" at bounding box center [420, 34] width 17 height 14
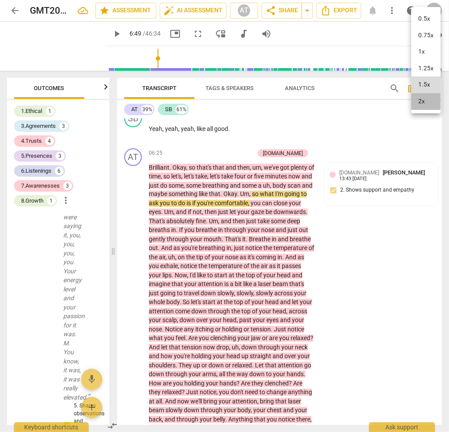
click at [427, 101] on li "2x" at bounding box center [426, 101] width 29 height 17
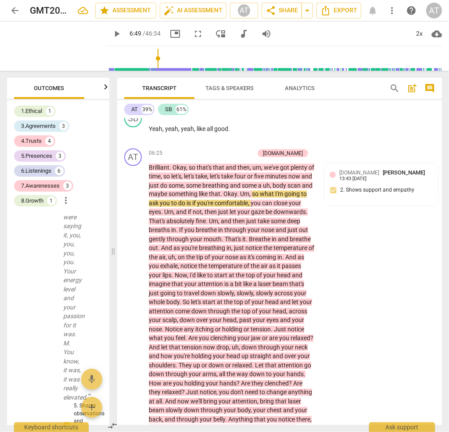
click at [119, 33] on span "play_arrow" at bounding box center [117, 34] width 11 height 11
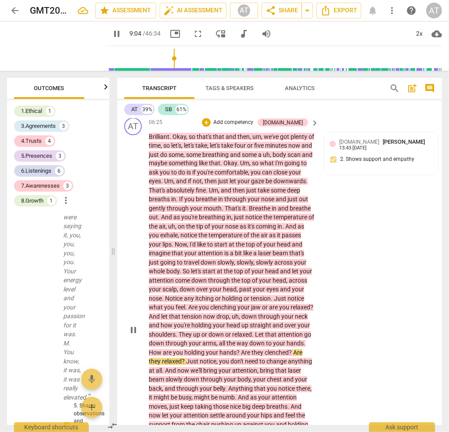
scroll to position [1230, 0]
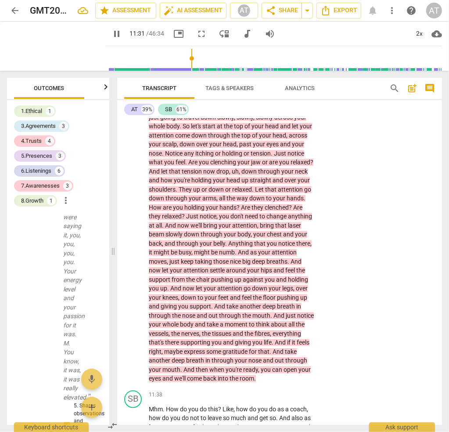
click at [120, 33] on span "pause" at bounding box center [117, 34] width 11 height 11
click at [120, 32] on span "play_arrow" at bounding box center [117, 34] width 11 height 11
click at [118, 33] on span "pause" at bounding box center [117, 34] width 11 height 11
click at [119, 33] on span "play_arrow" at bounding box center [117, 34] width 11 height 11
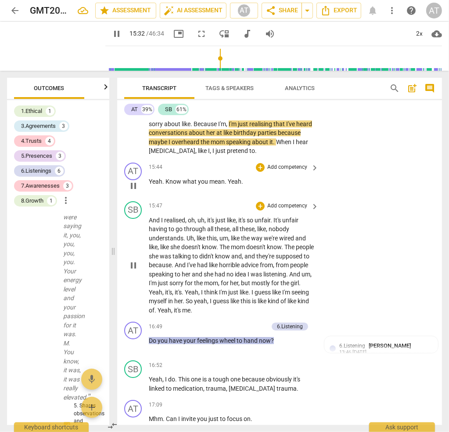
scroll to position [2269, 0]
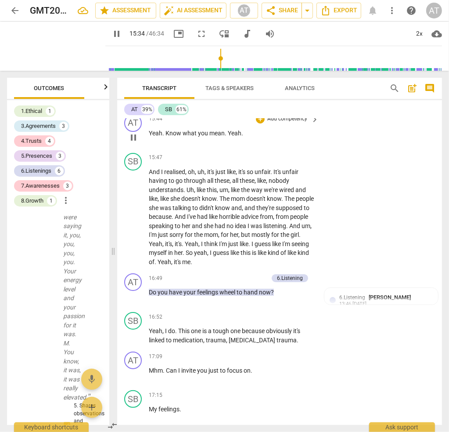
click at [118, 38] on span "pause" at bounding box center [117, 34] width 11 height 11
type input "935"
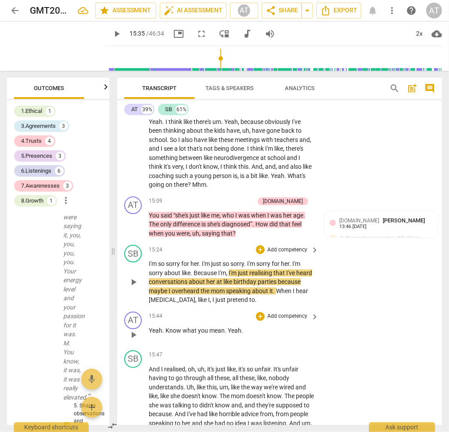
scroll to position [2049, 0]
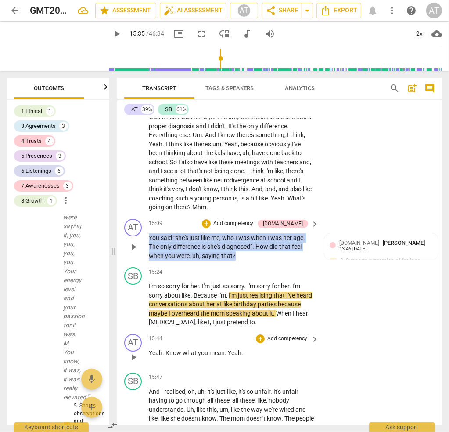
drag, startPoint x: 253, startPoint y: 246, endPoint x: 147, endPoint y: 223, distance: 108.3
click at [147, 223] on div "AT play_arrow pause 15:09 + Add competency [DOMAIN_NAME] keyboard_arrow_right Y…" at bounding box center [279, 239] width 325 height 49
click at [274, 245] on p "You said “she's just like me , who I was when I was her age . The only differen…" at bounding box center [232, 246] width 166 height 27
